Goal: Task Accomplishment & Management: Use online tool/utility

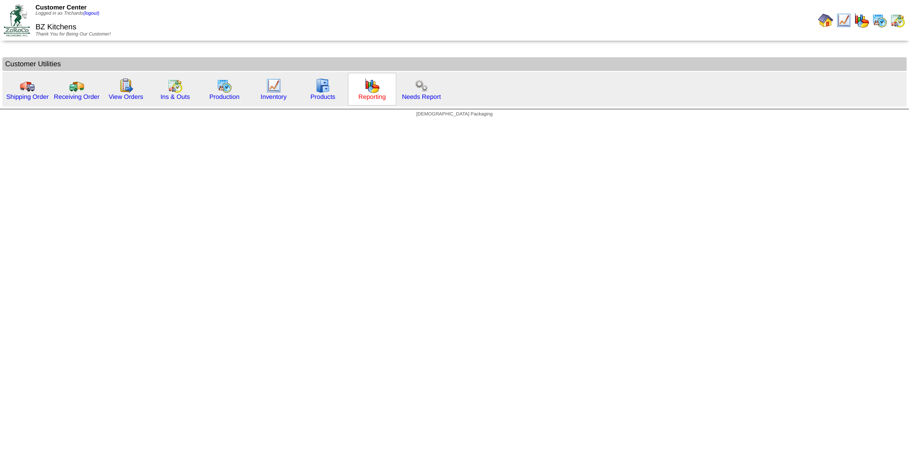
click at [362, 93] on link "Reporting" at bounding box center [371, 96] width 27 height 7
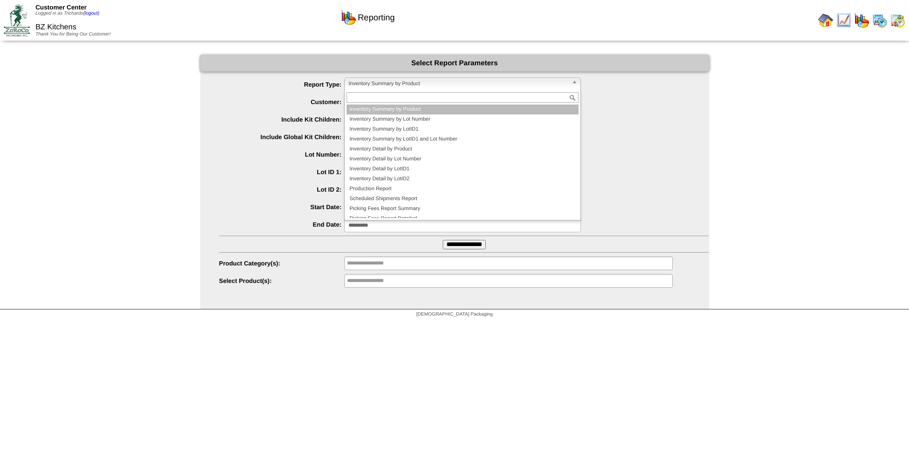
click at [467, 84] on span "Inventory Summary by Product" at bounding box center [458, 83] width 220 height 11
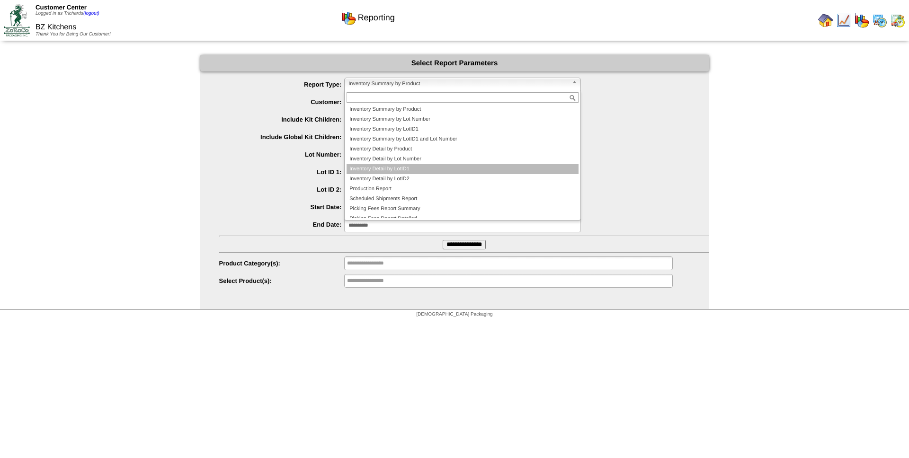
scroll to position [16, 0]
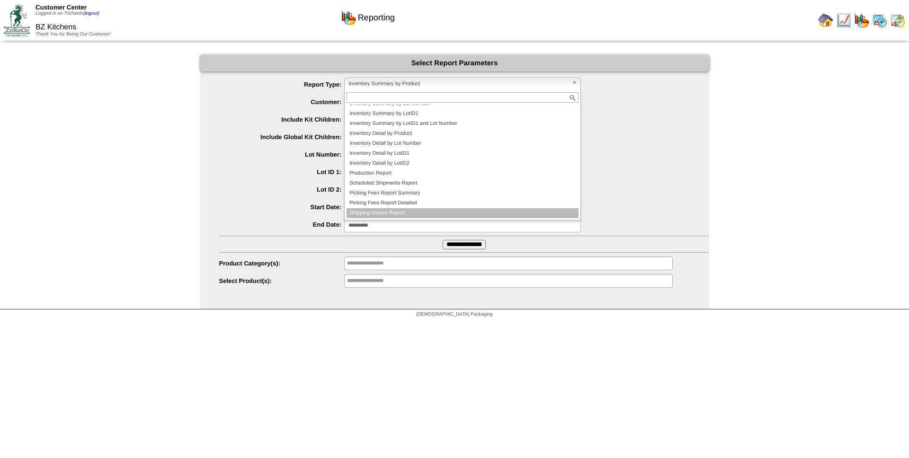
click at [414, 212] on li "Shipping Invoice Report" at bounding box center [462, 213] width 232 height 10
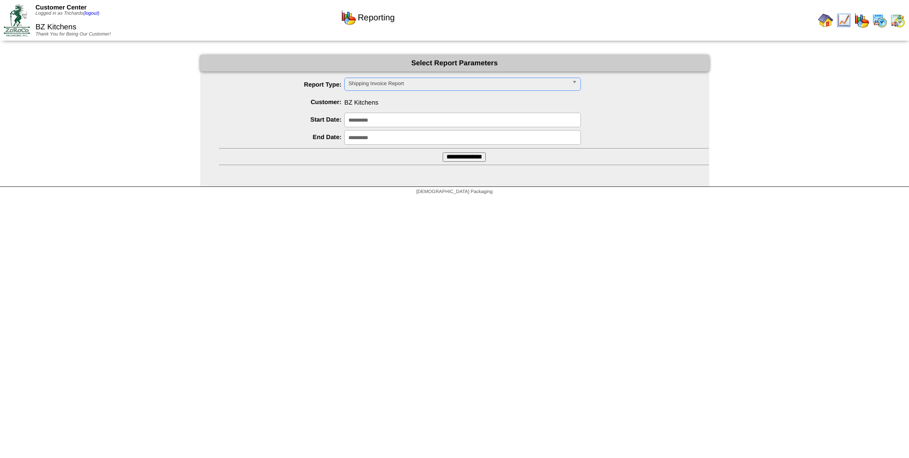
click at [456, 155] on input "**********" at bounding box center [463, 156] width 43 height 9
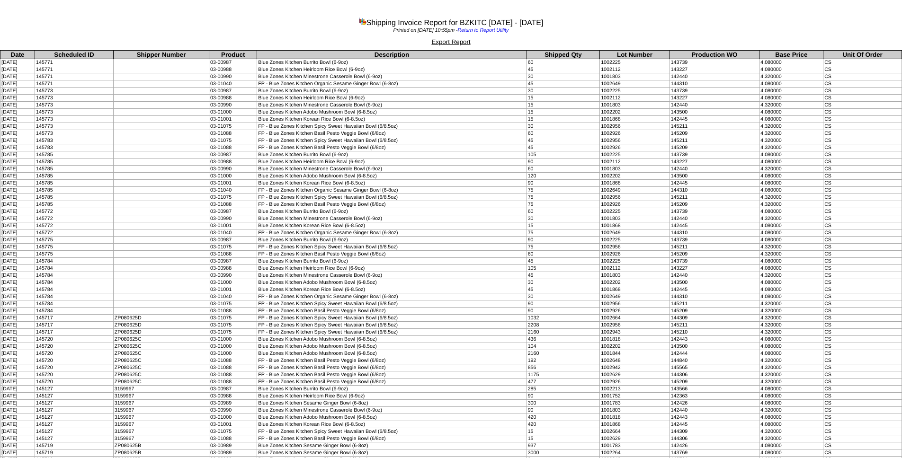
click at [257, 63] on td "03-00987" at bounding box center [233, 62] width 48 height 7
click at [278, 27] on div "Printed on [DATE] 10:55pm - Return to Report Utility" at bounding box center [451, 31] width 902 height 8
